Goal: Task Accomplishment & Management: Manage account settings

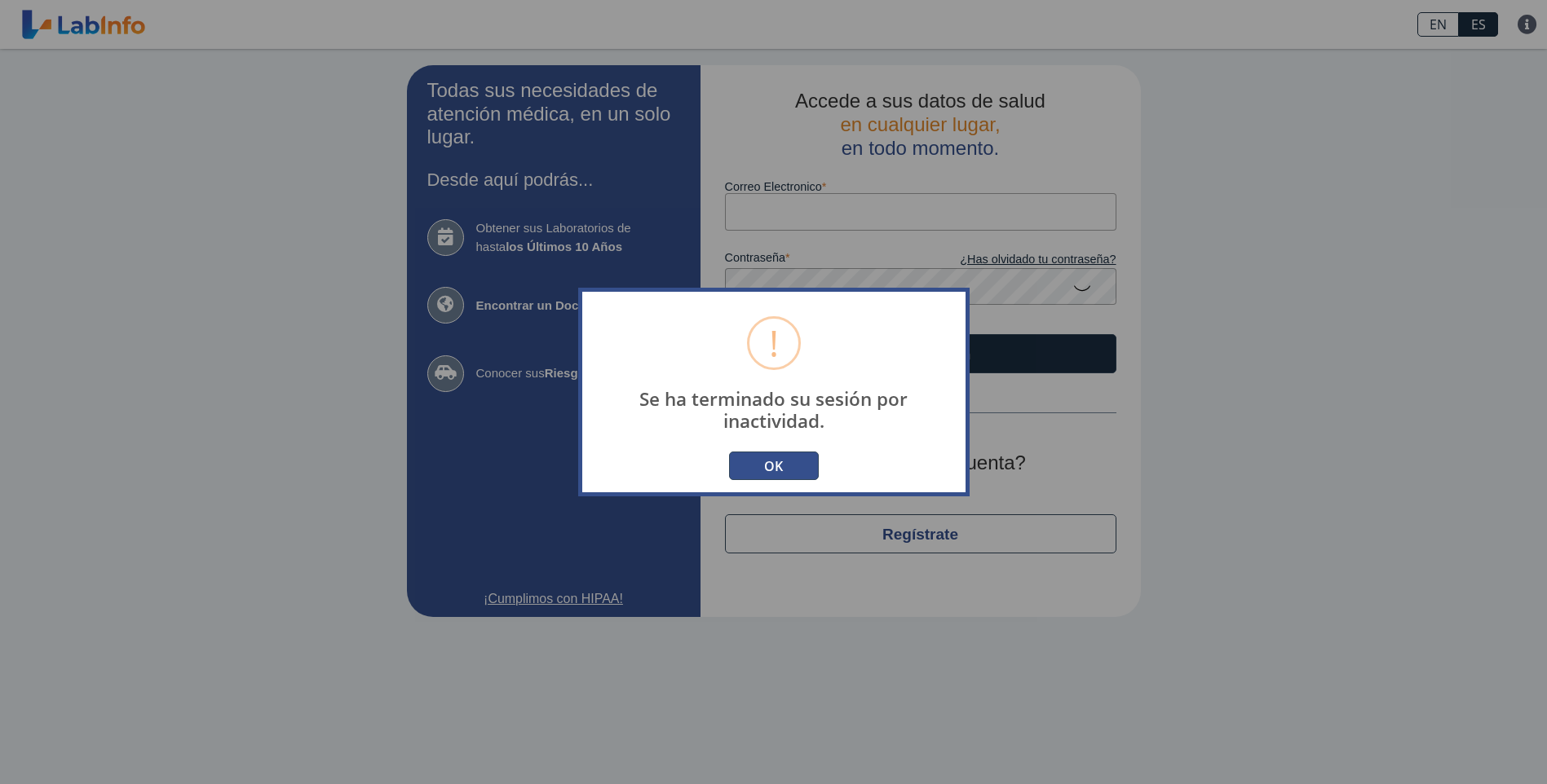
click at [769, 460] on button "OK" at bounding box center [774, 466] width 90 height 28
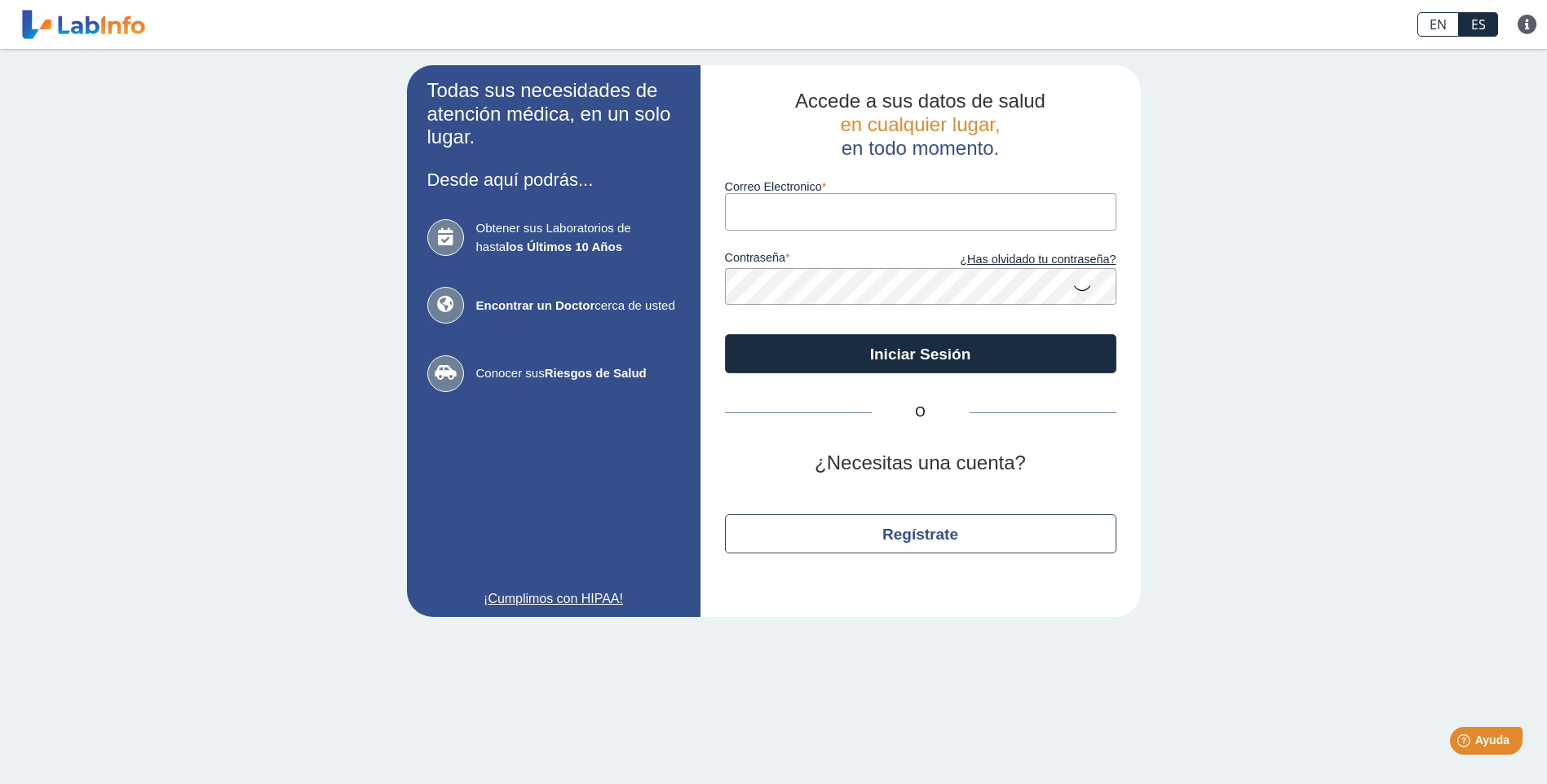
click at [764, 213] on input "Correo Electronico" at bounding box center [920, 212] width 392 height 37
type input "[EMAIL_ADDRESS][DOMAIN_NAME]"
click at [1075, 289] on icon at bounding box center [1082, 287] width 20 height 32
click at [676, 285] on app-login "Todas sus necesidades de atención médica, en un solo lugar. Desde aquí podrás..…" at bounding box center [774, 341] width 733 height 552
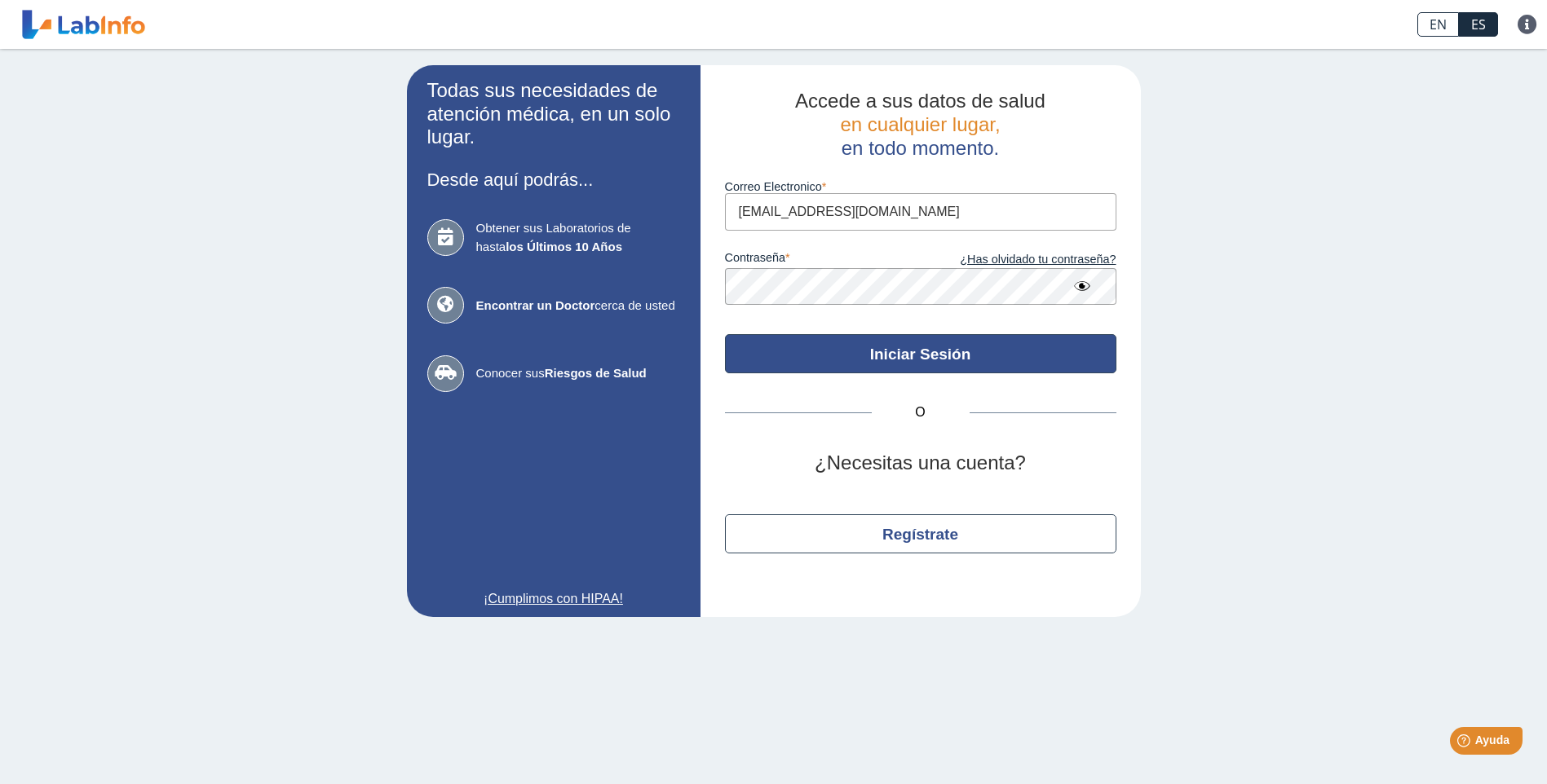
click at [915, 361] on button "Iniciar Sesión" at bounding box center [920, 353] width 392 height 39
